Goal: Check status: Check status

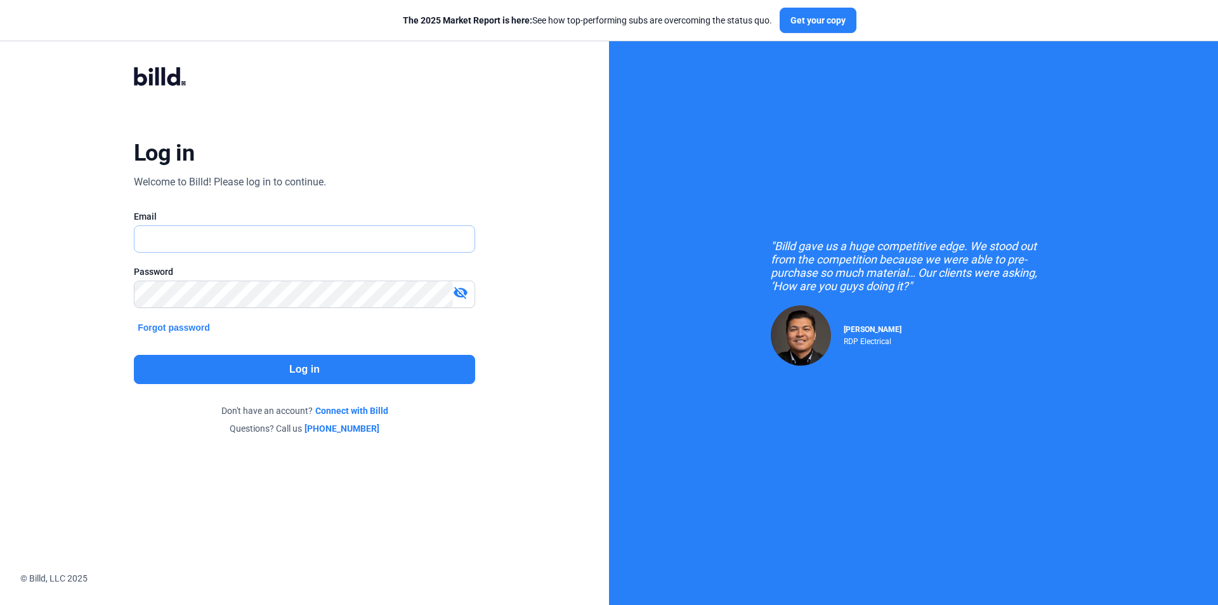
type input "[EMAIL_ADDRESS][DOMAIN_NAME]"
click at [290, 367] on button "Log in" at bounding box center [304, 369] width 341 height 29
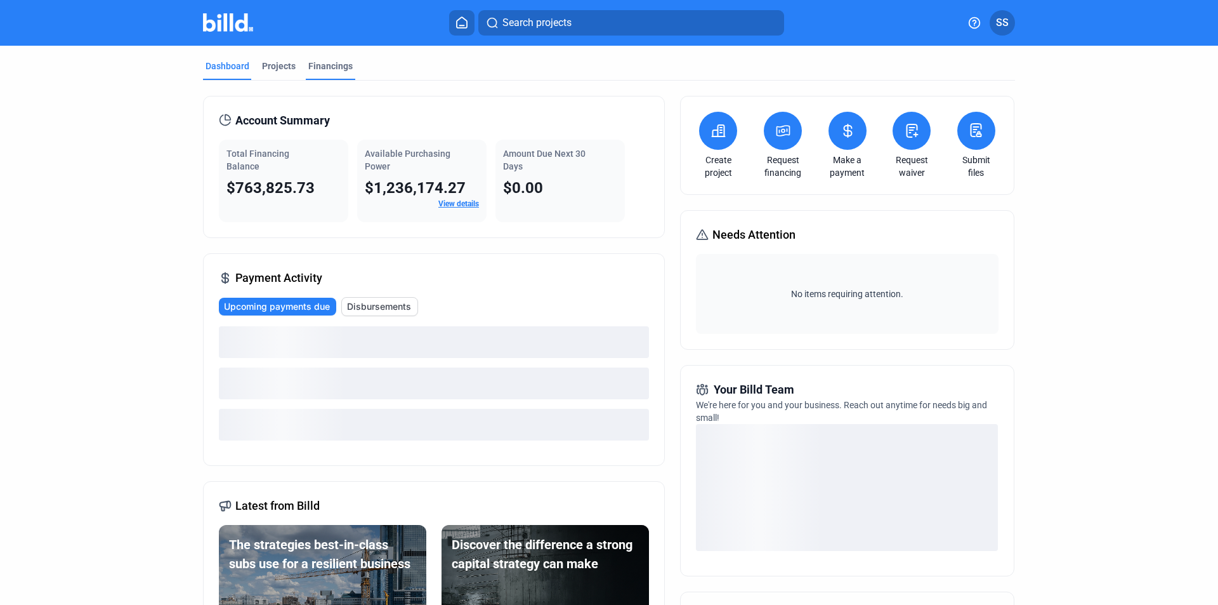
click at [339, 60] on div "Financings" at bounding box center [330, 66] width 44 height 13
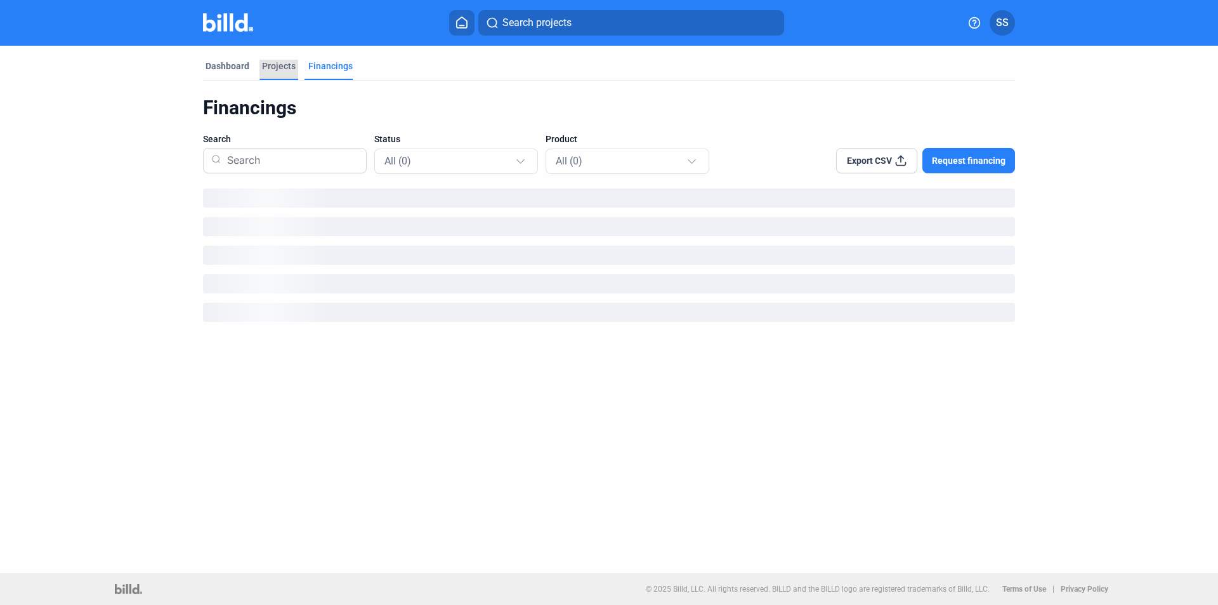
click at [266, 72] on div "Projects" at bounding box center [279, 66] width 34 height 13
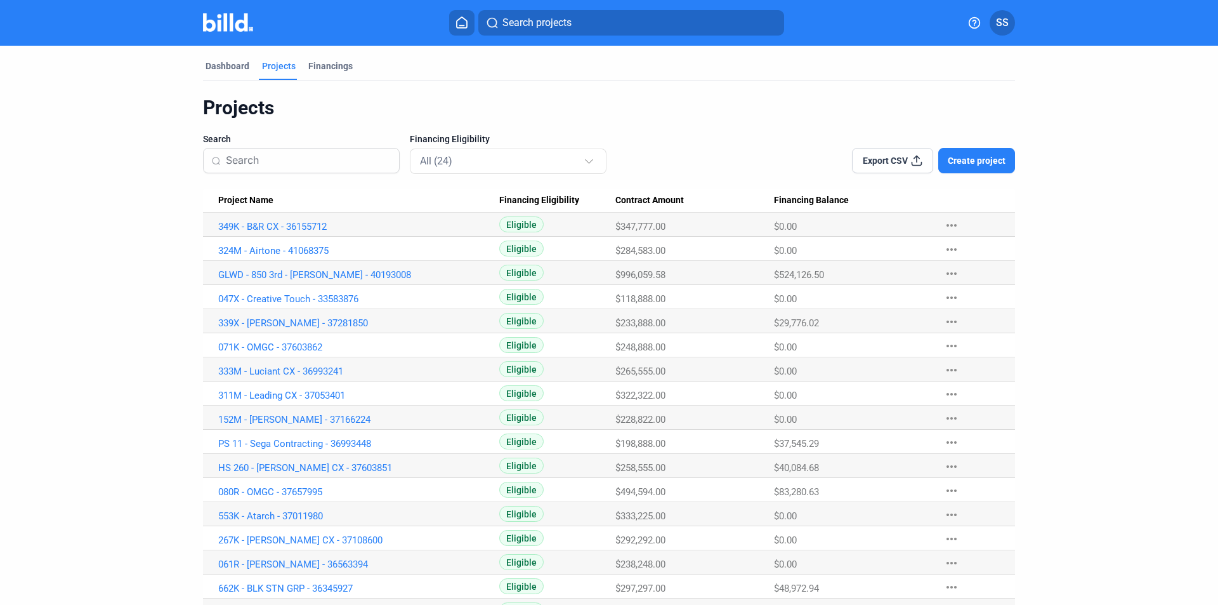
click at [333, 170] on input at bounding box center [309, 160] width 166 height 27
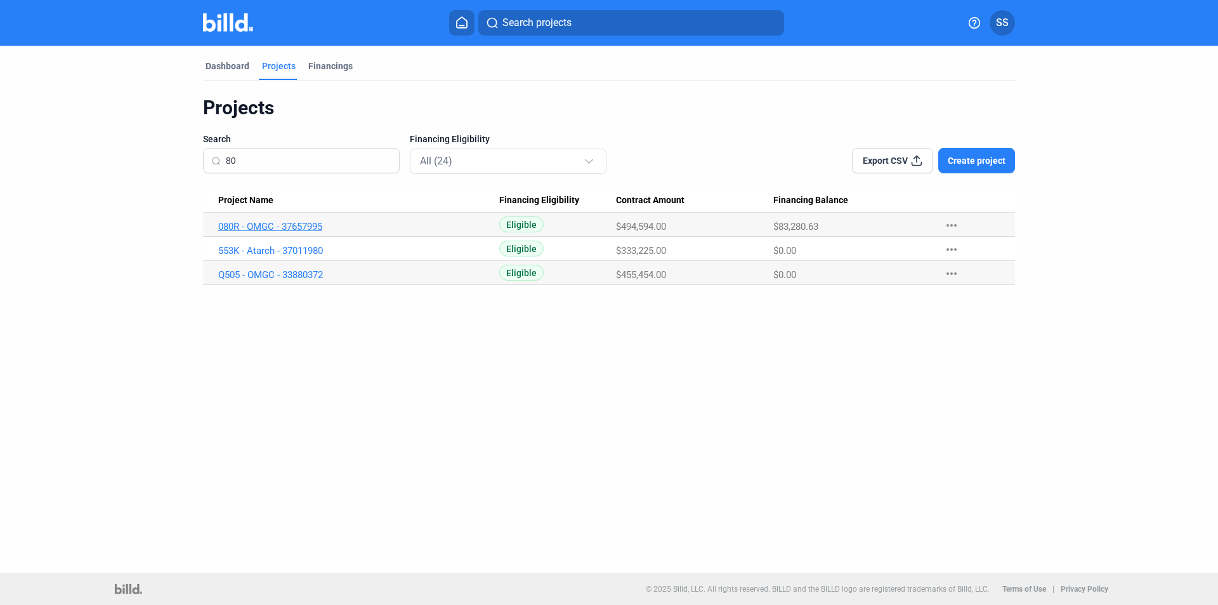
type input "80"
click at [309, 230] on link "080R - OMGC - 37657995" at bounding box center [358, 226] width 281 height 11
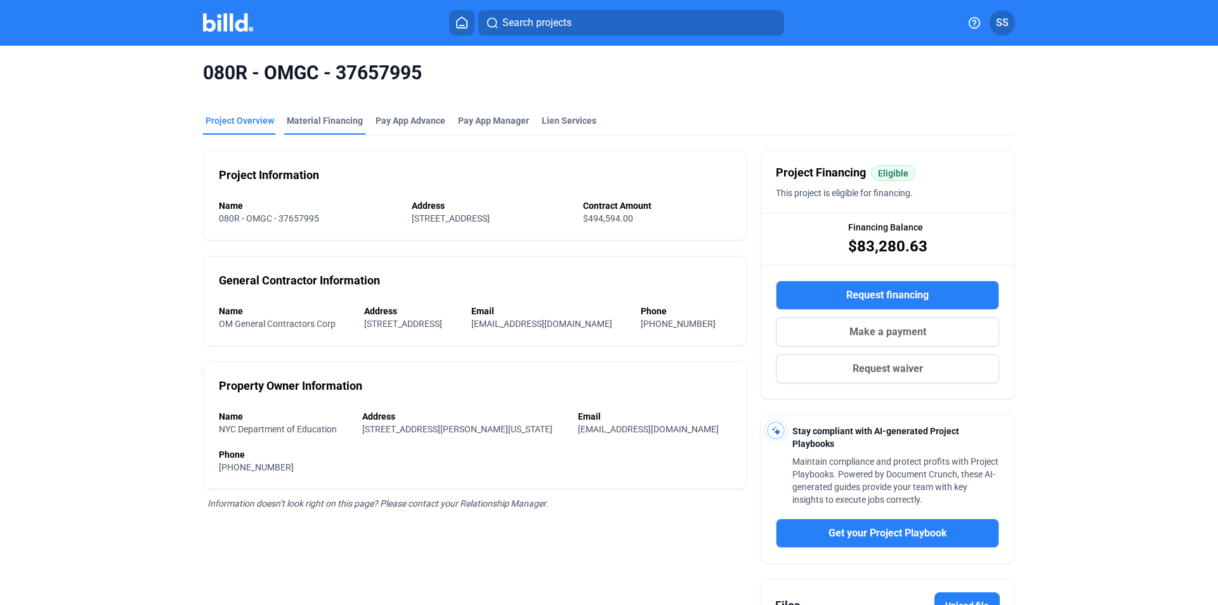
click at [331, 117] on div "Material Financing" at bounding box center [325, 120] width 76 height 13
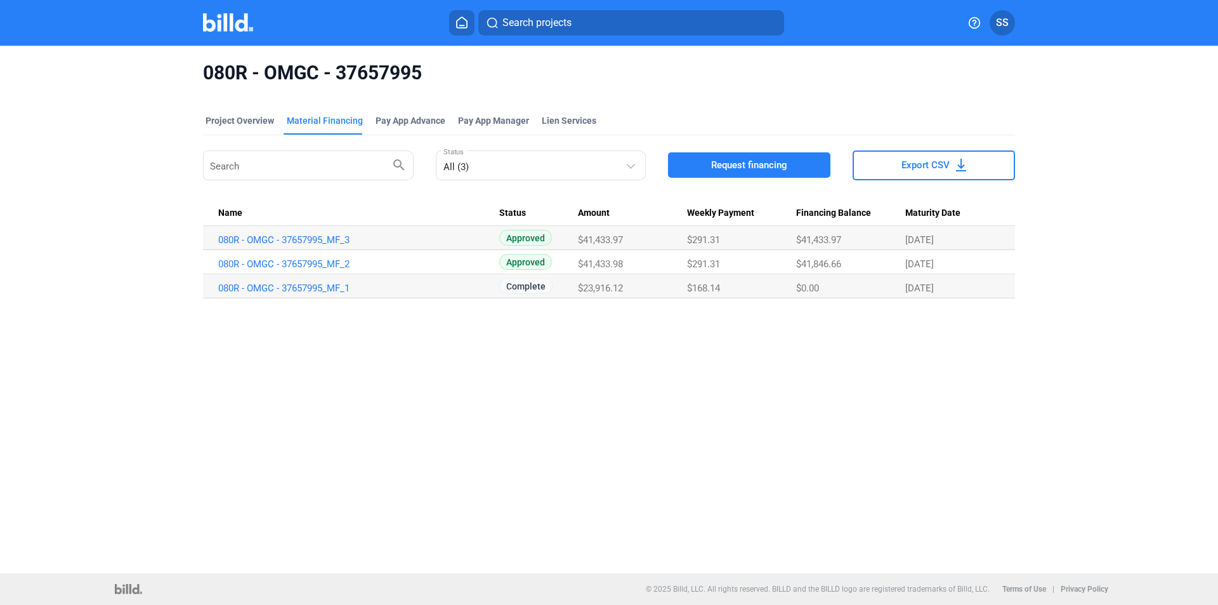
click at [1009, 481] on div "080R - OMGC - 37657995 Project Overview Material Financing Pay App Advance Pay …" at bounding box center [609, 309] width 1218 height 527
click at [282, 237] on link "080R - OMGC - 37657995_MF_3" at bounding box center [358, 239] width 281 height 11
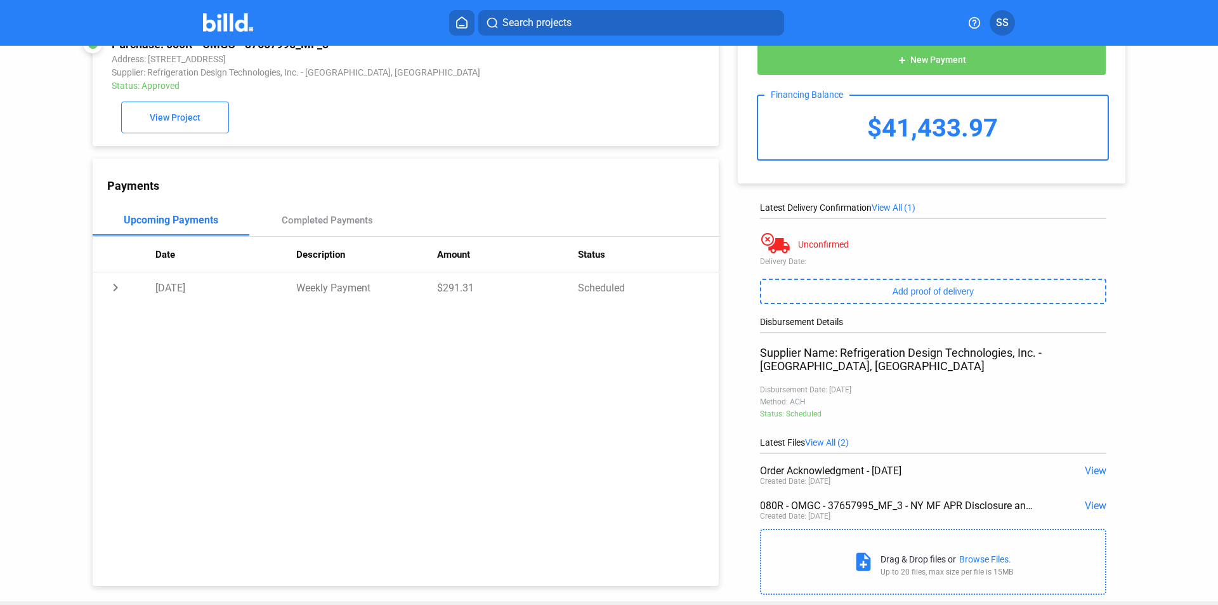
scroll to position [65, 0]
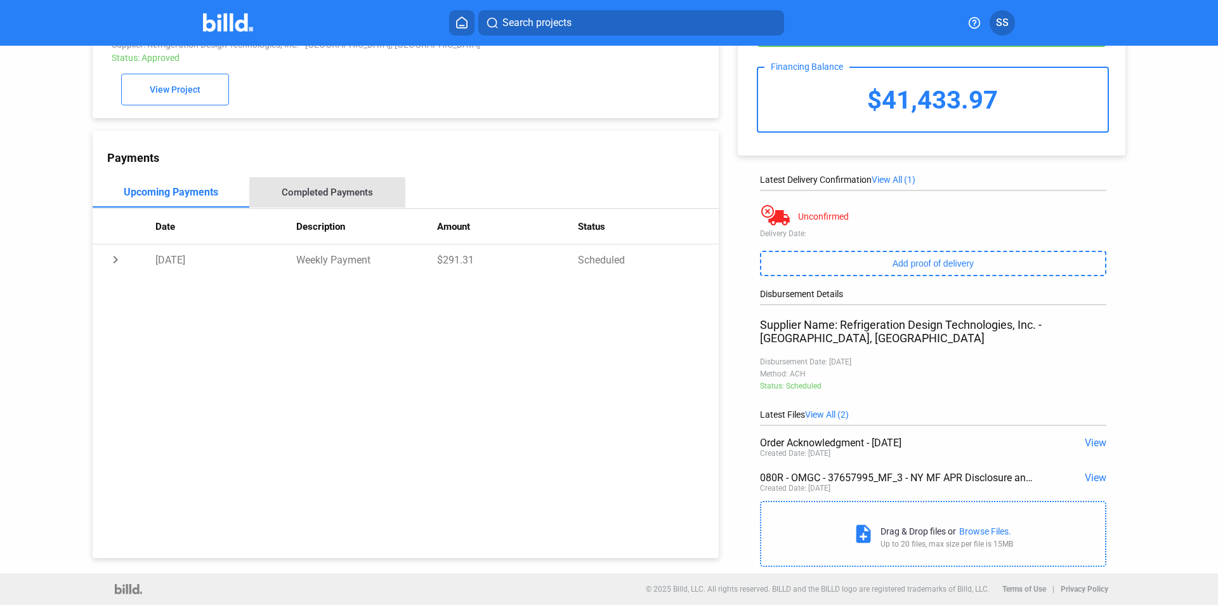
click at [306, 195] on div "Completed Payments" at bounding box center [327, 192] width 91 height 11
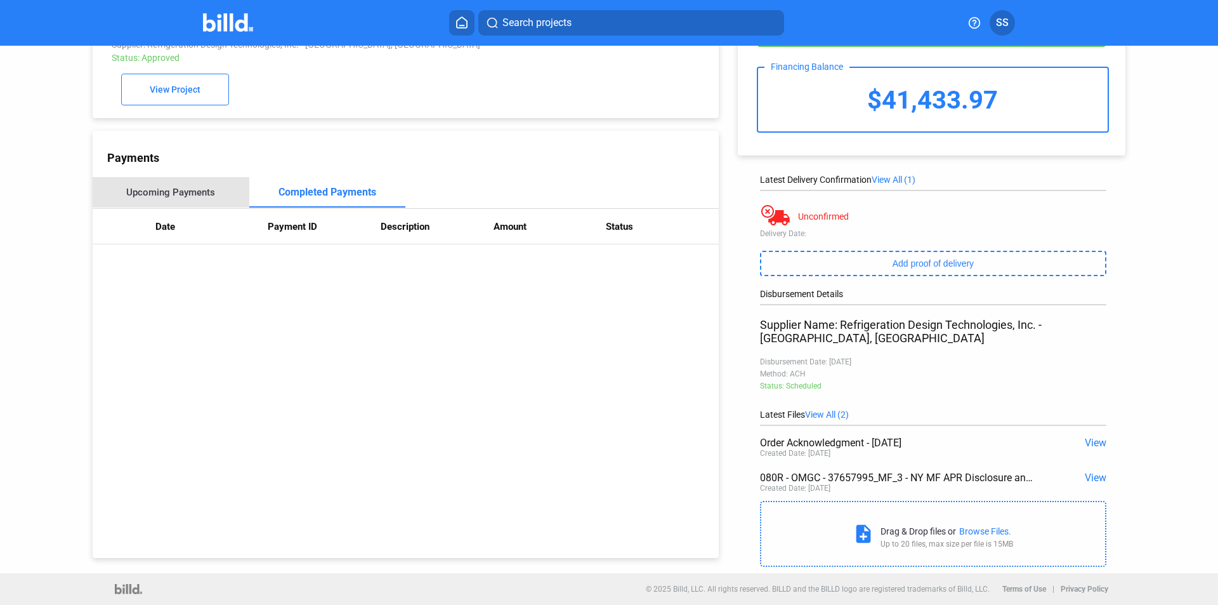
click at [204, 192] on div "Upcoming Payments" at bounding box center [170, 192] width 89 height 11
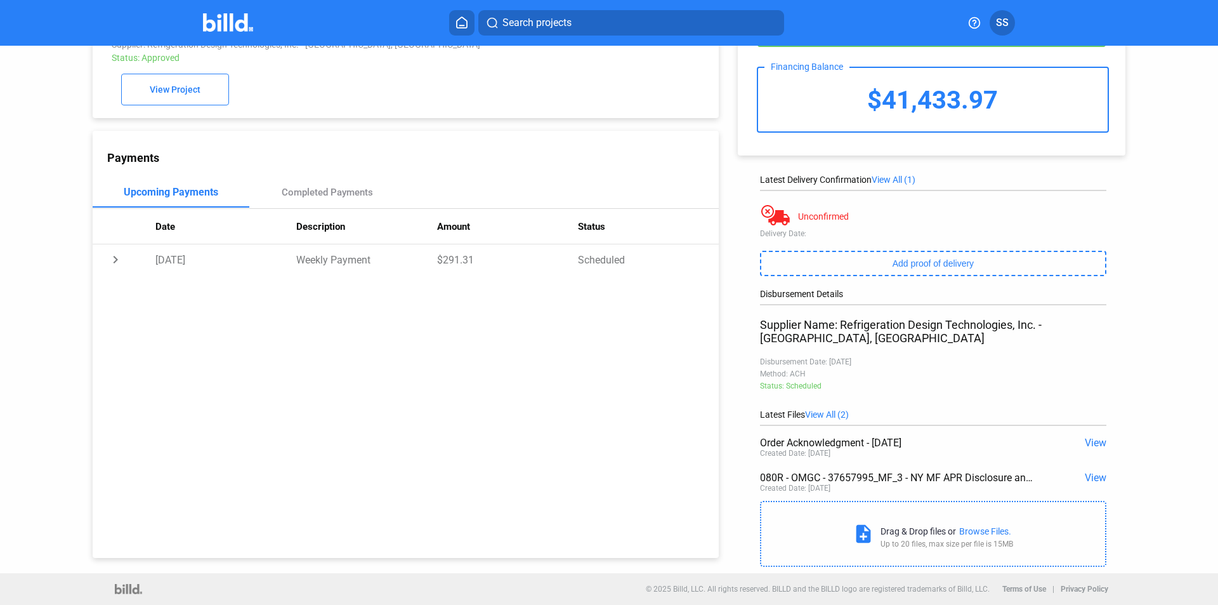
scroll to position [0, 0]
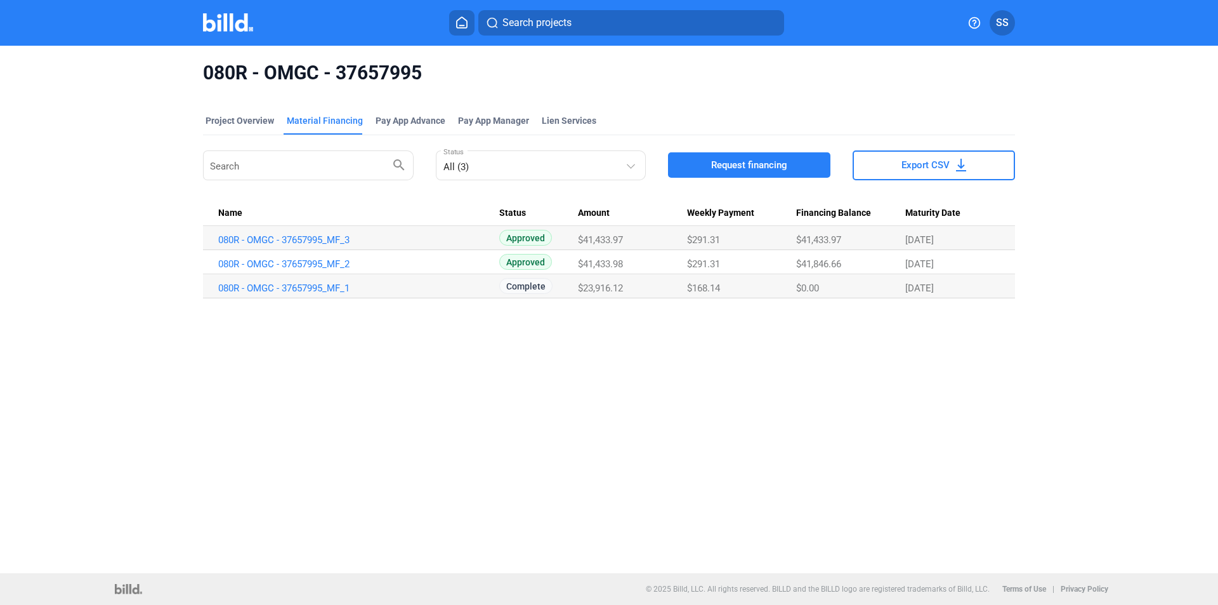
click at [612, 235] on span "$41,433.97" at bounding box center [600, 239] width 45 height 11
click at [603, 263] on span "$41,433.98" at bounding box center [600, 263] width 45 height 11
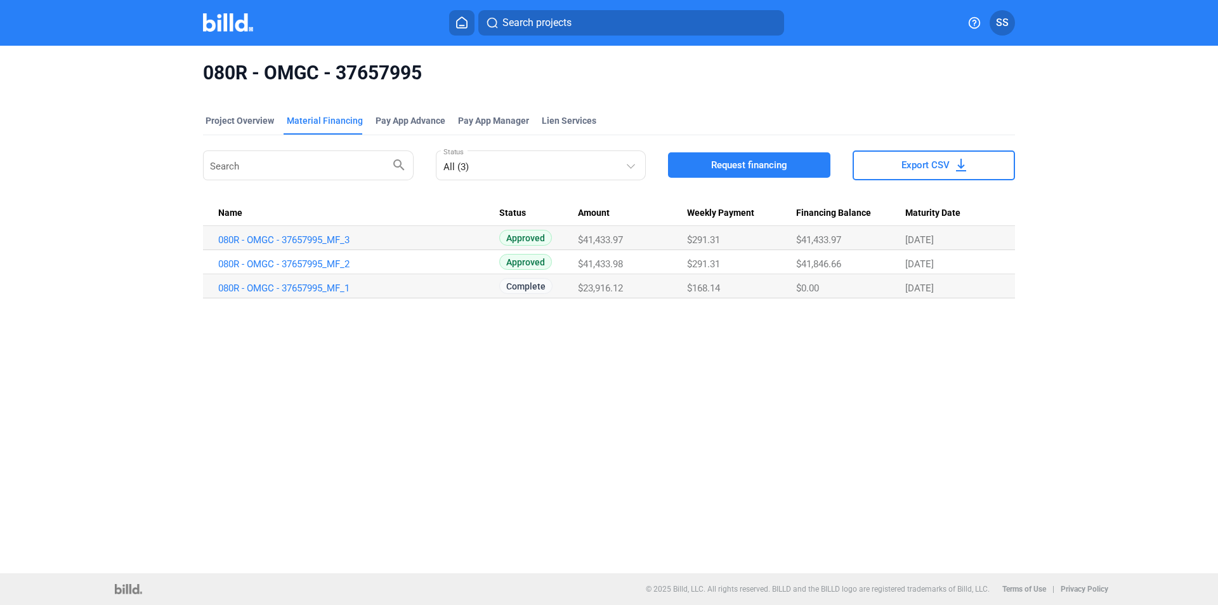
click at [603, 263] on span "$41,433.98" at bounding box center [600, 263] width 45 height 11
click at [657, 261] on div "$41,433.98" at bounding box center [632, 263] width 108 height 11
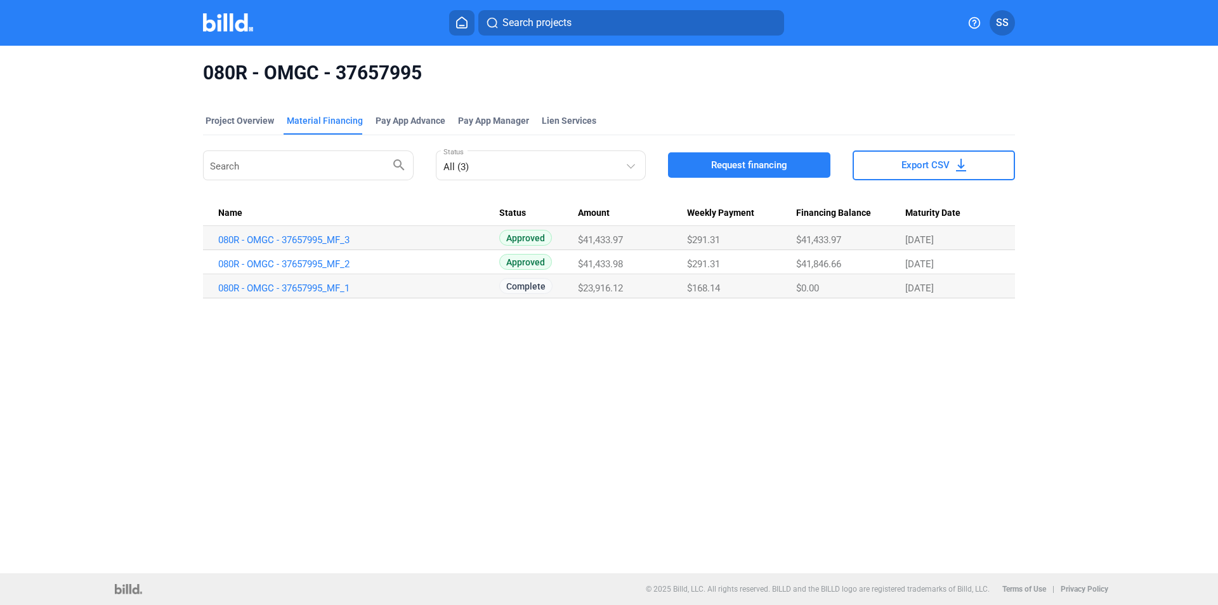
click at [657, 261] on div "$41,433.98" at bounding box center [632, 263] width 108 height 11
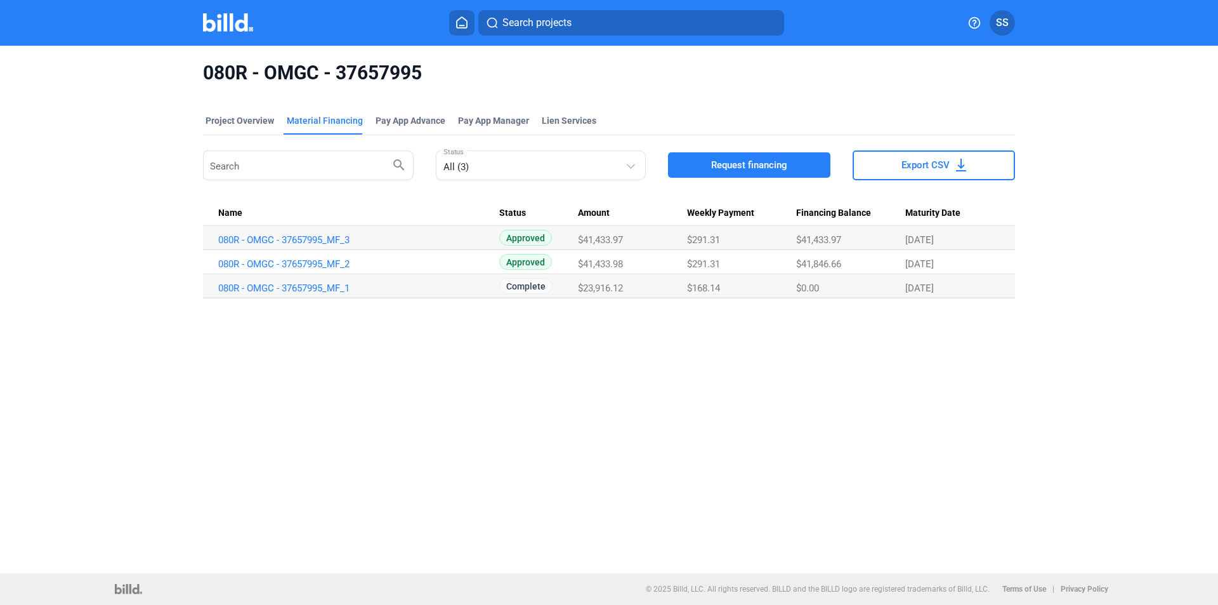
click at [657, 261] on div "$41,433.98" at bounding box center [632, 263] width 108 height 11
click at [665, 262] on div "$41,433.98" at bounding box center [632, 263] width 108 height 11
drag, startPoint x: 685, startPoint y: 272, endPoint x: 1023, endPoint y: 273, distance: 338.8
click at [1023, 273] on div "080R - OMGC - 37657995 Project Overview Material Financing Pay App Advance Pay …" at bounding box center [609, 180] width 1023 height 268
click at [1022, 269] on div "080R - OMGC - 37657995 Project Overview Material Financing Pay App Advance Pay …" at bounding box center [609, 180] width 1023 height 268
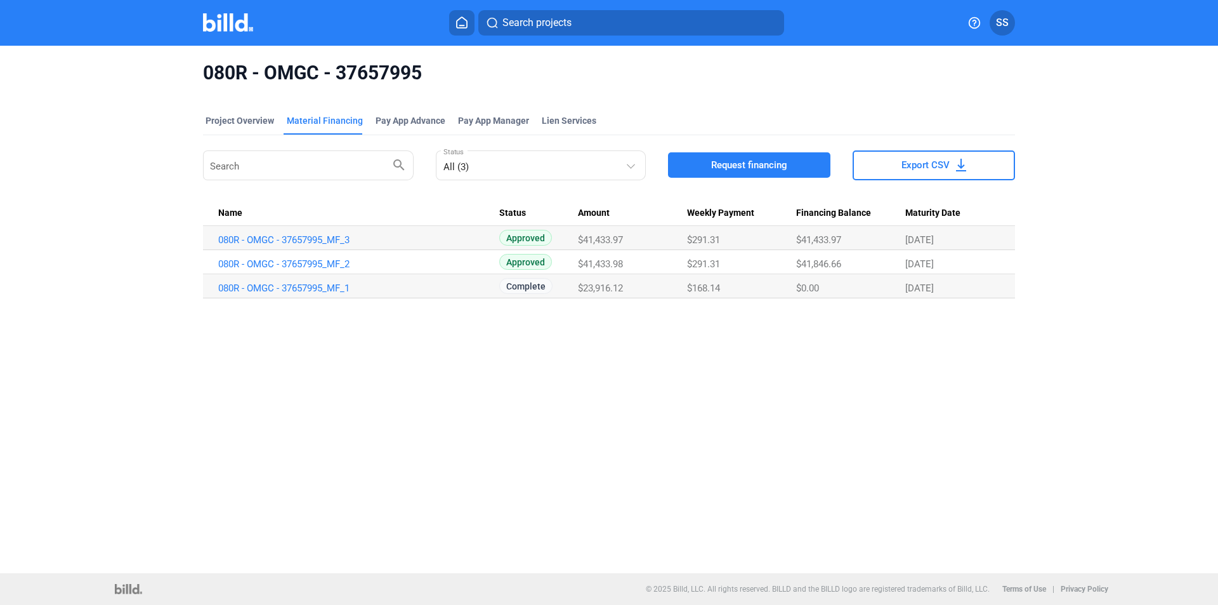
click at [263, 233] on td "080R - OMGC - 37657995_MF_3" at bounding box center [351, 238] width 296 height 24
click at [270, 244] on link "080R - OMGC - 37657995_MF_3" at bounding box center [358, 239] width 281 height 11
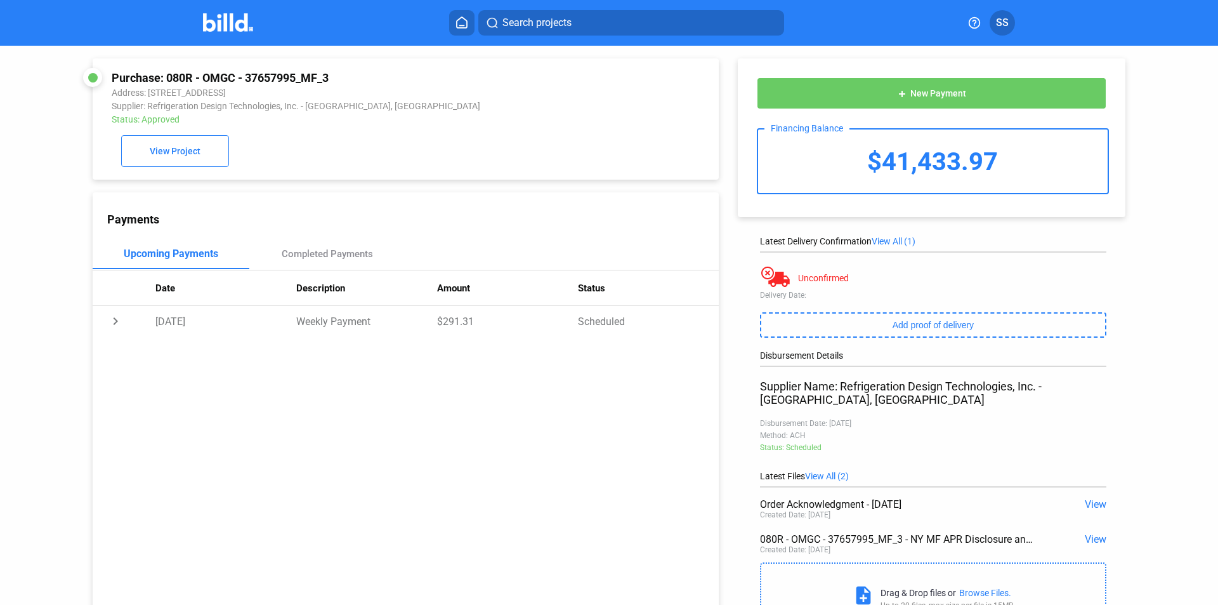
scroll to position [65, 0]
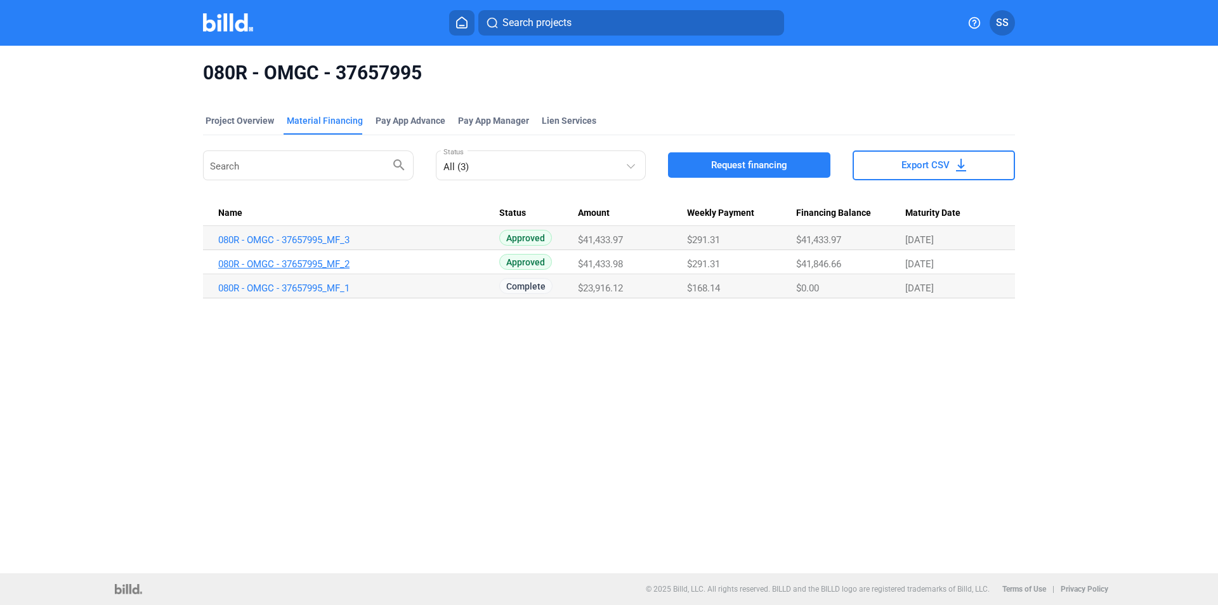
click at [296, 266] on link "080R - OMGC - 37657995_MF_2" at bounding box center [358, 263] width 281 height 11
